Goal: Task Accomplishment & Management: Use online tool/utility

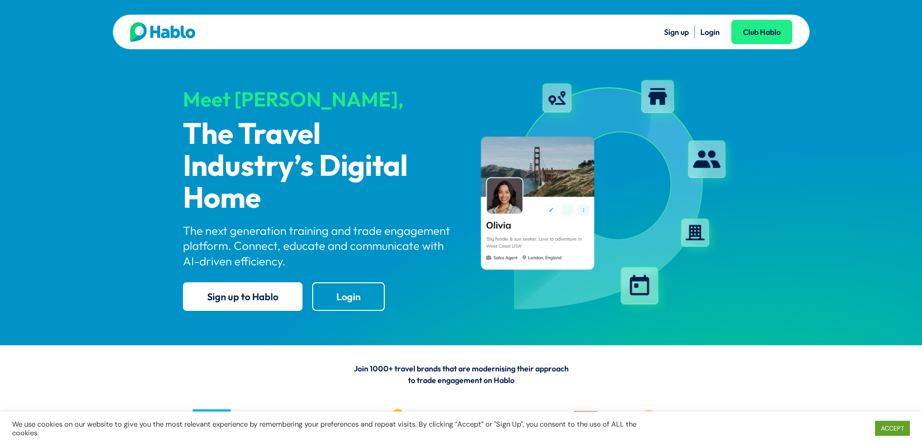
click at [710, 35] on link "Login" at bounding box center [709, 32] width 19 height 10
click at [705, 36] on link "Login" at bounding box center [709, 32] width 19 height 10
